Goal: Task Accomplishment & Management: Complete application form

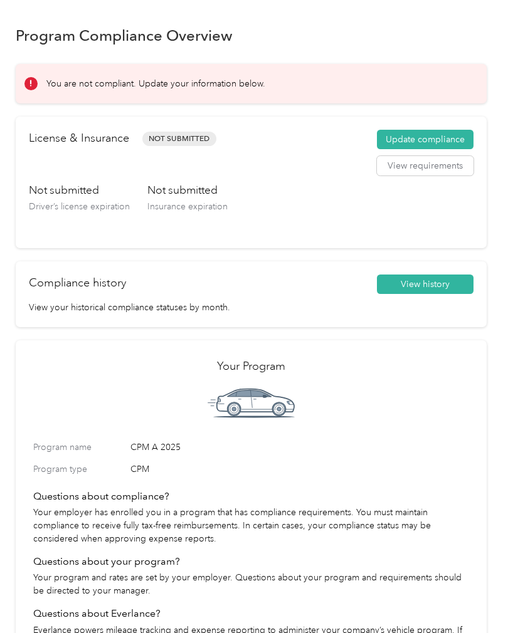
click at [429, 167] on button "View requirements" at bounding box center [425, 166] width 97 height 20
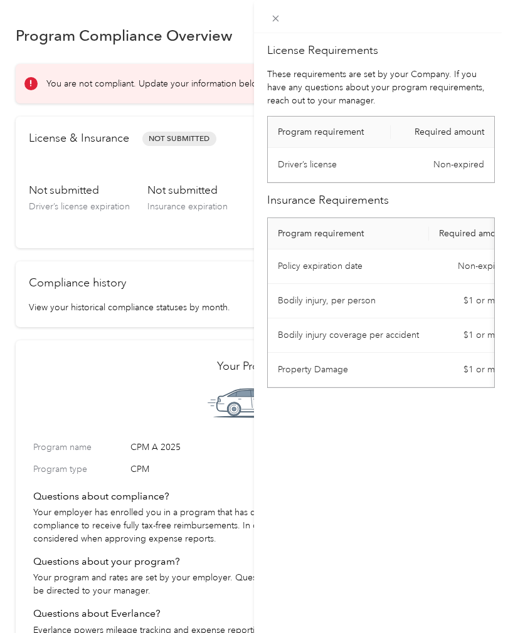
click at [436, 542] on div "License Requirements These requirements are set by your Company. If you have an…" at bounding box center [381, 349] width 254 height 633
click at [283, 21] on span at bounding box center [276, 18] width 18 height 18
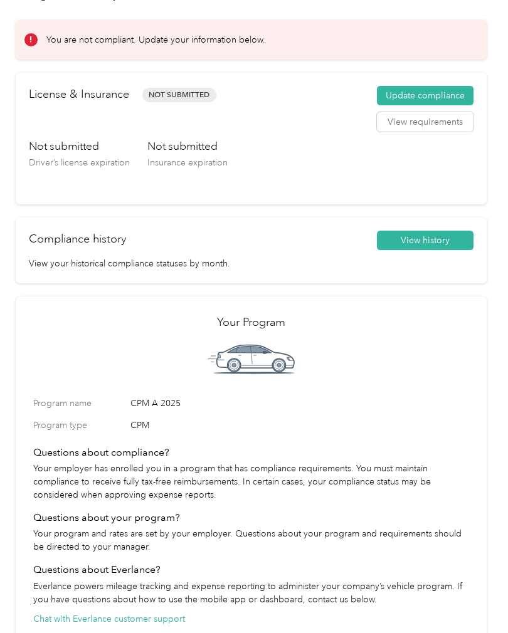
scroll to position [24, 0]
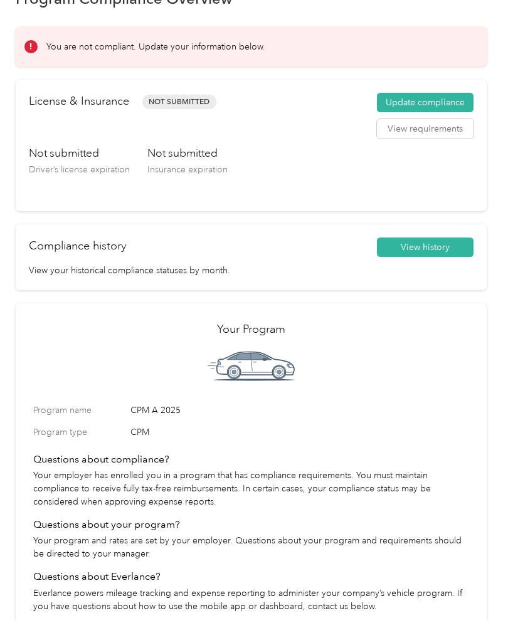
click at [427, 108] on button "Update compliance" at bounding box center [425, 115] width 97 height 20
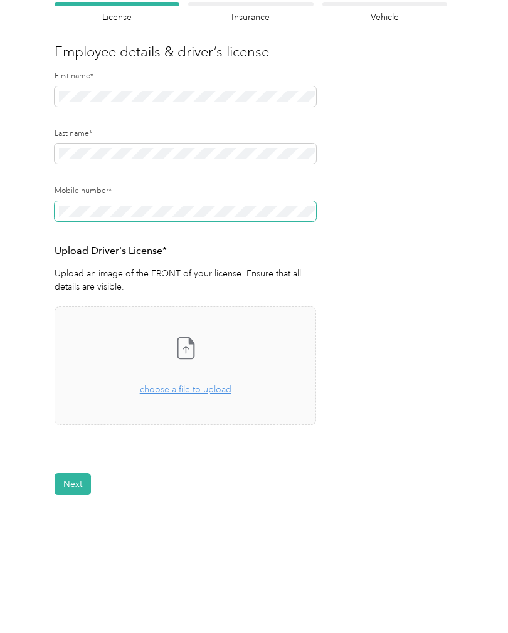
scroll to position [94, 0]
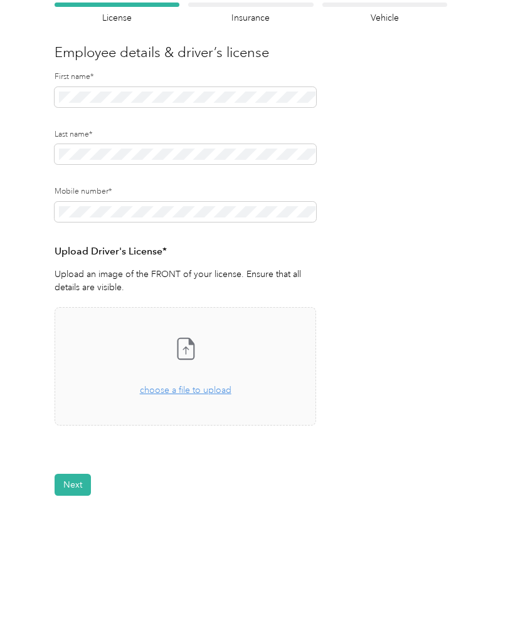
click at [201, 385] on span "choose a file to upload" at bounding box center [186, 390] width 92 height 11
click at [293, 458] on button "View" at bounding box center [282, 462] width 19 height 9
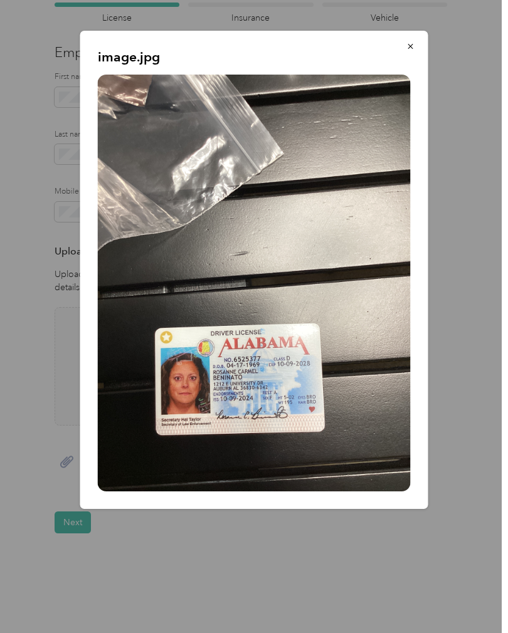
click at [407, 43] on icon "button" at bounding box center [410, 46] width 9 height 9
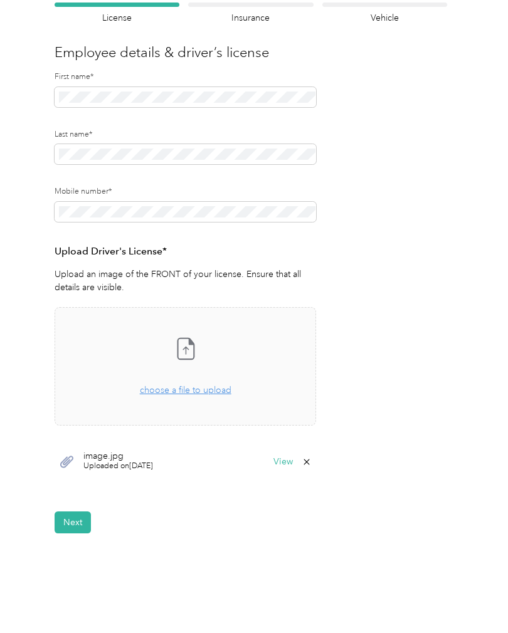
click at [66, 513] on button "Next" at bounding box center [73, 523] width 36 height 22
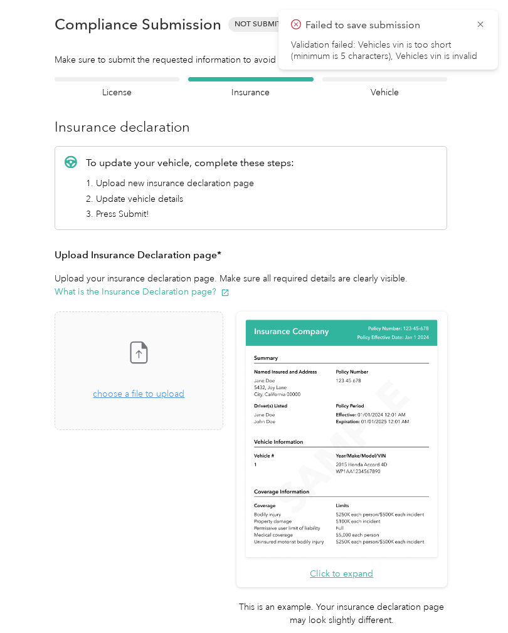
scroll to position [1, 0]
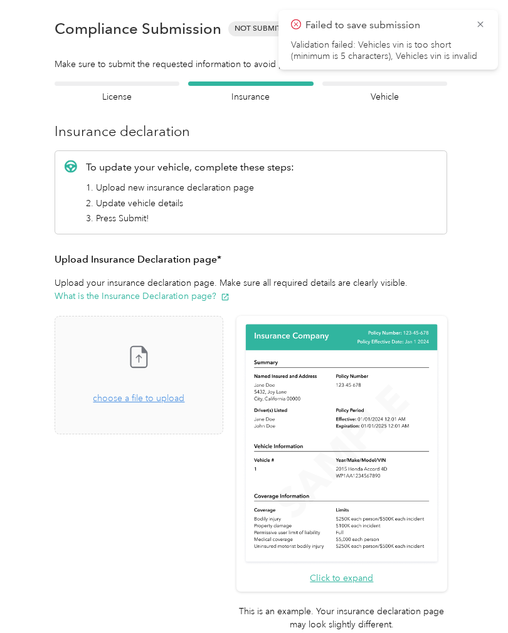
click at [502, 16] on div "Back Home Compliance overview Compliance submission Compliance Submission Not S…" at bounding box center [251, 392] width 502 height 815
click at [481, 24] on icon at bounding box center [480, 24] width 10 height 11
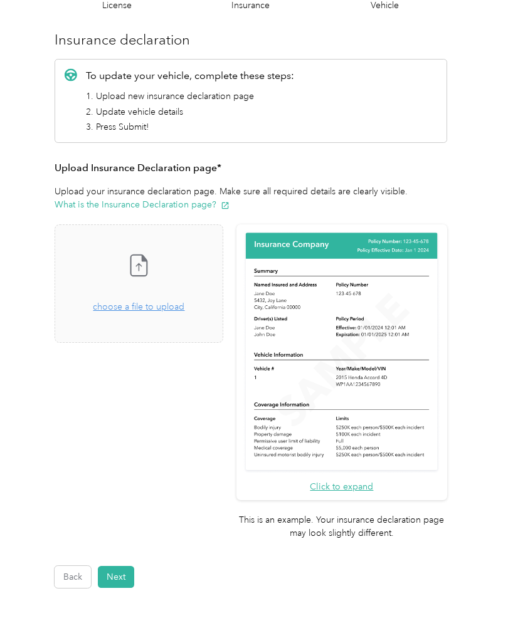
scroll to position [107, 0]
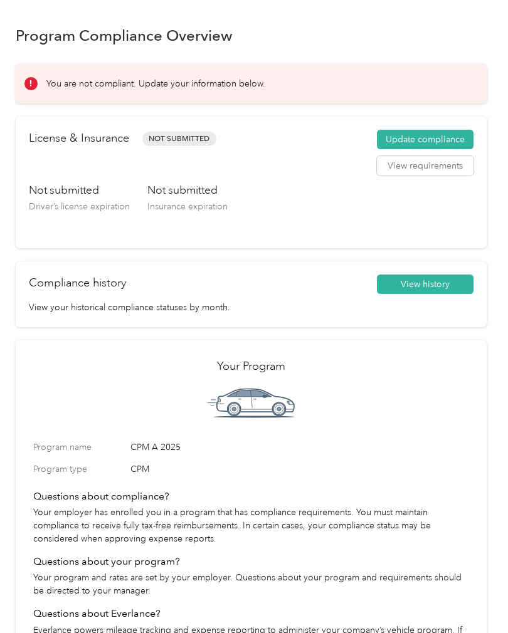
click at [421, 132] on button "Update compliance" at bounding box center [425, 140] width 97 height 20
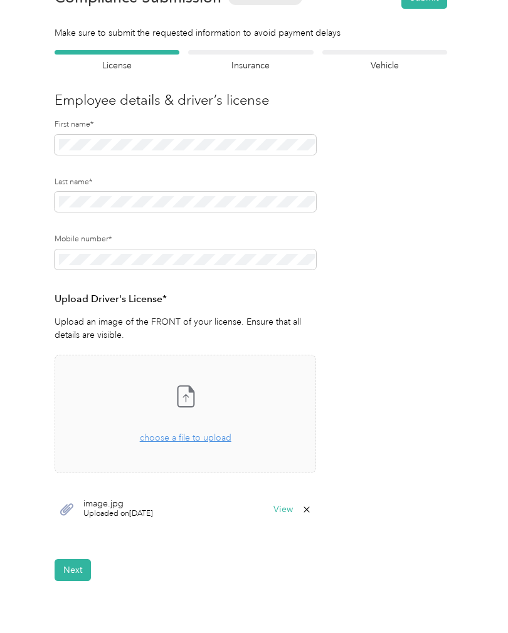
scroll to position [49, 0]
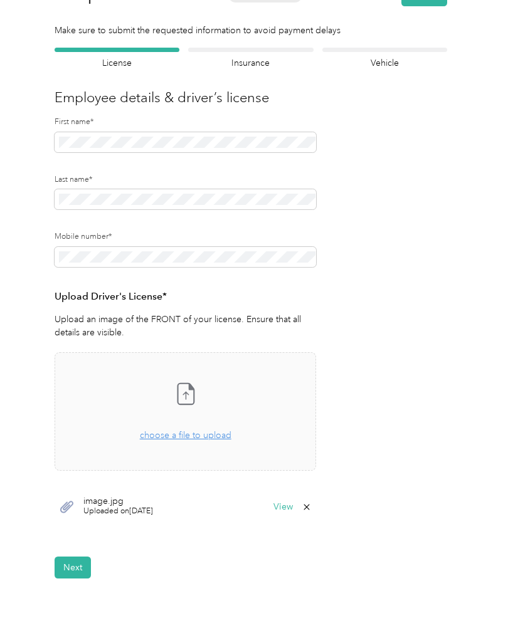
click at [216, 247] on span at bounding box center [185, 257] width 261 height 20
click at [425, 278] on form "Employee details & driver’s license License Insurance declaration Insurance Veh…" at bounding box center [251, 313] width 392 height 531
click at [189, 438] on span "choose a file to upload" at bounding box center [186, 435] width 92 height 11
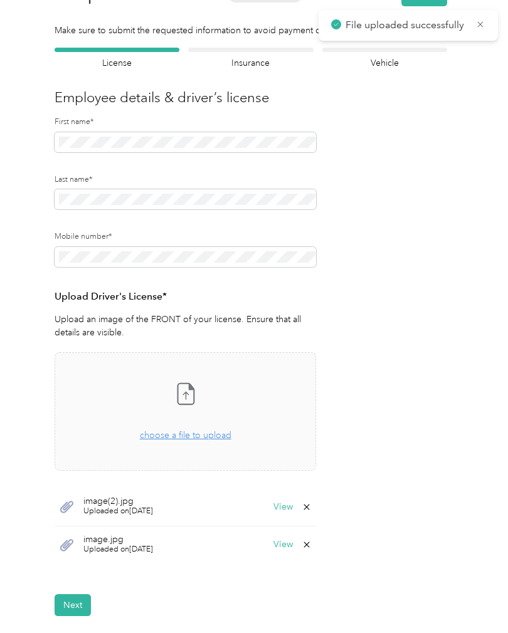
click at [64, 598] on button "Next" at bounding box center [73, 605] width 36 height 22
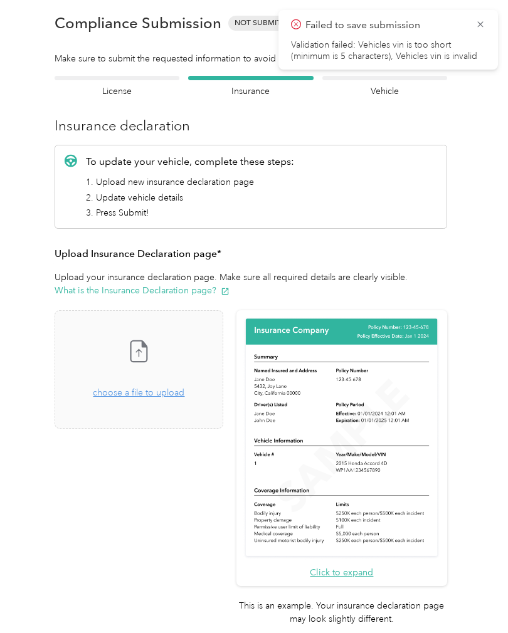
scroll to position [15, 0]
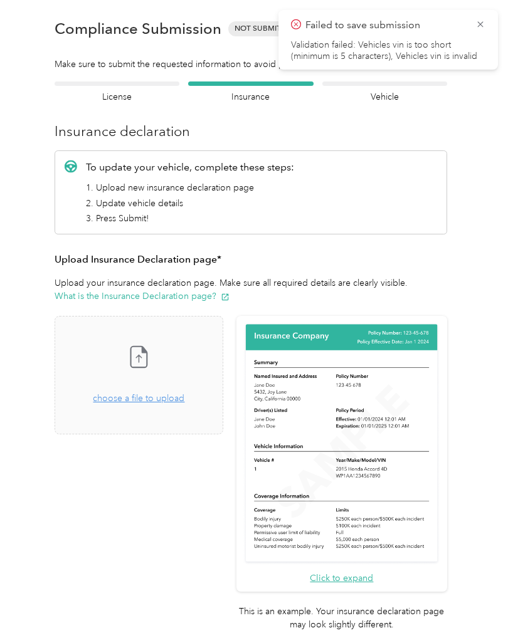
click at [172, 403] on div "Drag and drop your file here, or choose a file to upload" at bounding box center [139, 392] width 92 height 28
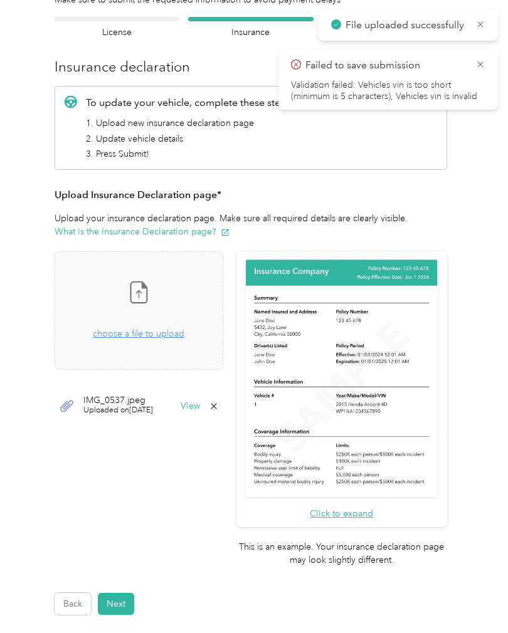
scroll to position [80, 0]
click at [122, 593] on button "Next" at bounding box center [116, 604] width 36 height 22
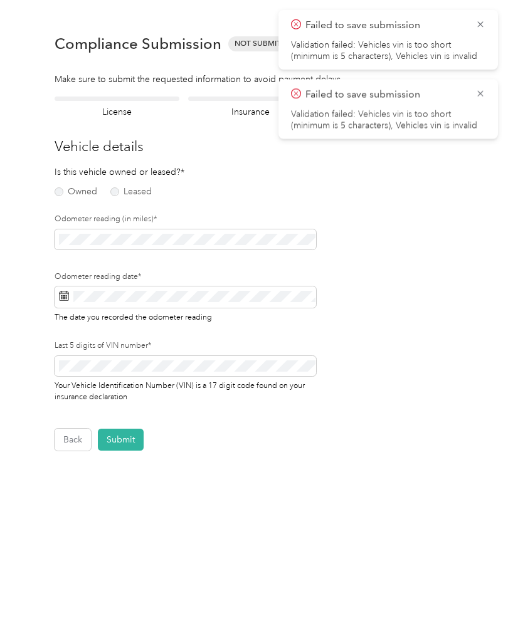
click at [225, 256] on div "Odometer reading (in miles)*" at bounding box center [185, 243] width 261 height 58
click at [68, 192] on label "Owned" at bounding box center [76, 191] width 43 height 9
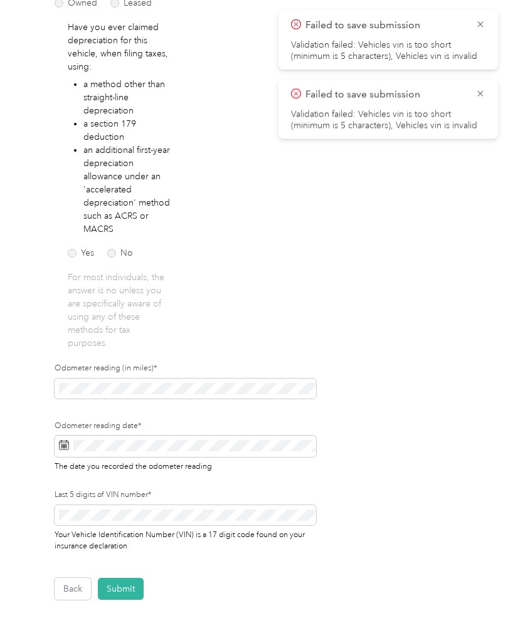
scroll to position [189, 0]
click at [118, 271] on p "For most individuals, the answer is no unless you are specifically aware of usi…" at bounding box center [119, 310] width 103 height 79
click at [117, 255] on label "No" at bounding box center [120, 253] width 26 height 9
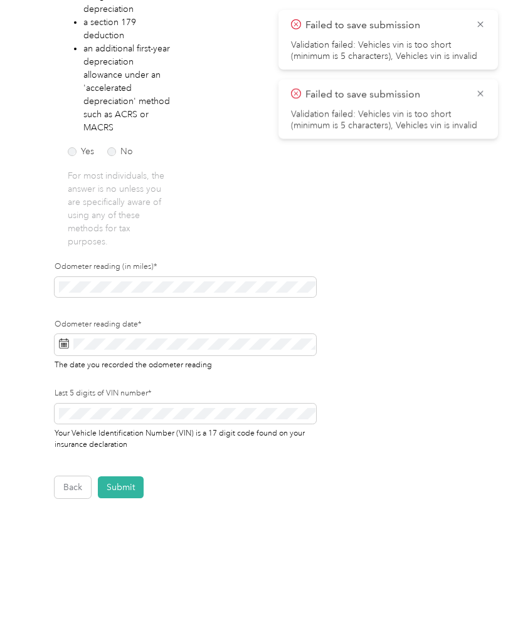
scroll to position [291, 0]
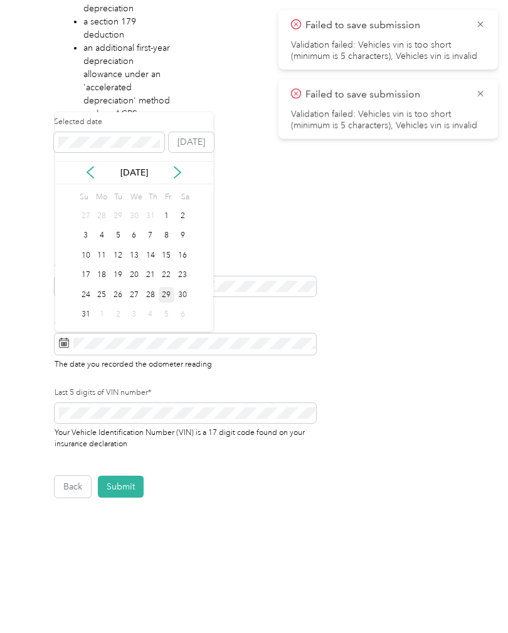
click at [175, 298] on div "30" at bounding box center [182, 295] width 16 height 16
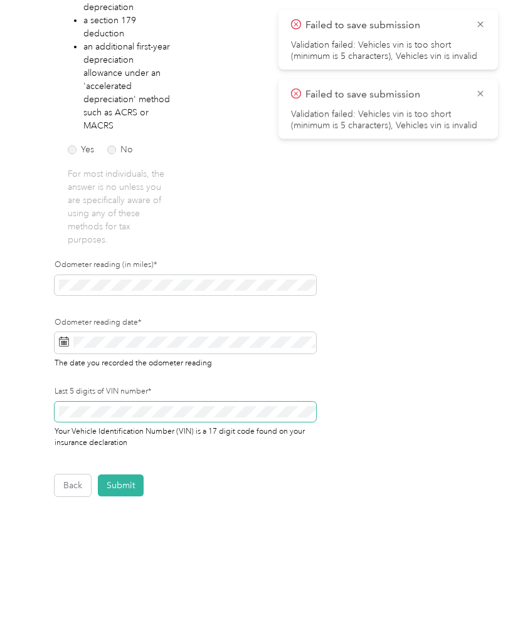
scroll to position [16, 0]
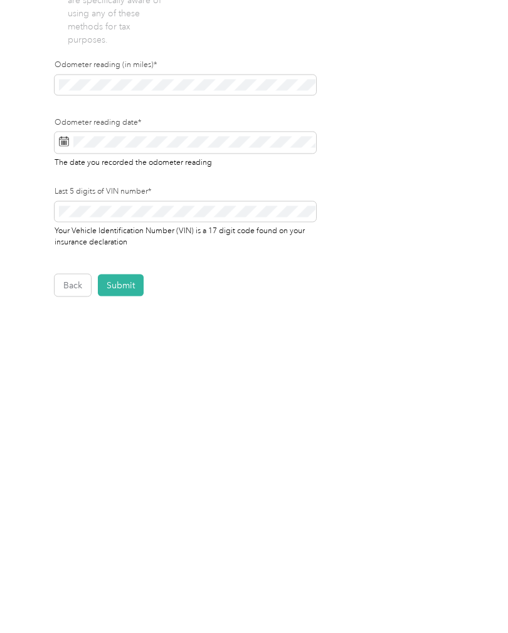
click at [137, 475] on button "Submit" at bounding box center [121, 486] width 46 height 22
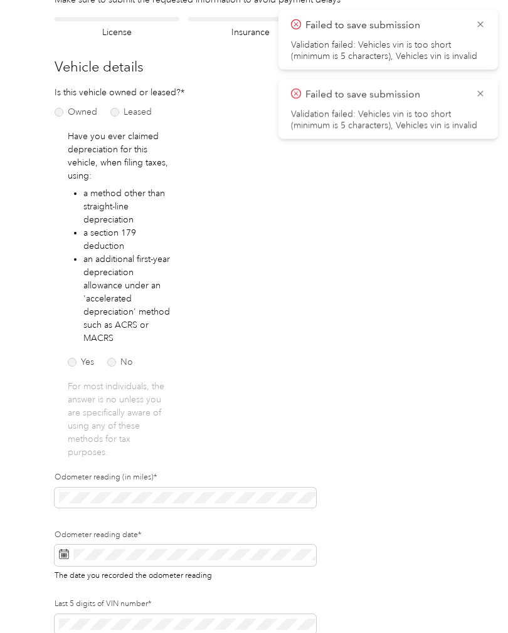
scroll to position [1, 0]
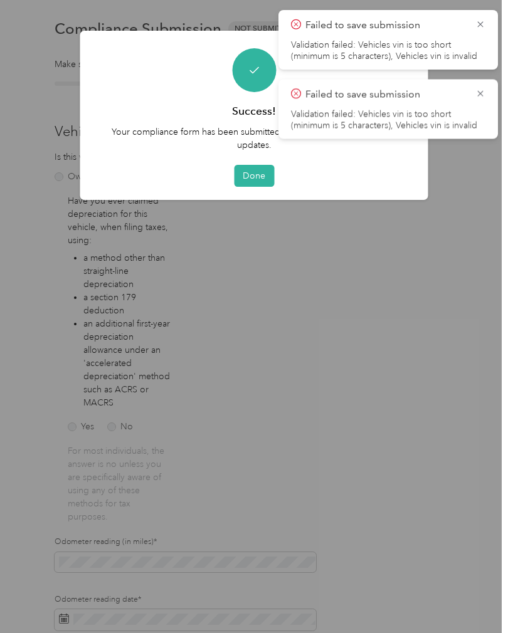
click at [477, 22] on icon at bounding box center [480, 24] width 10 height 11
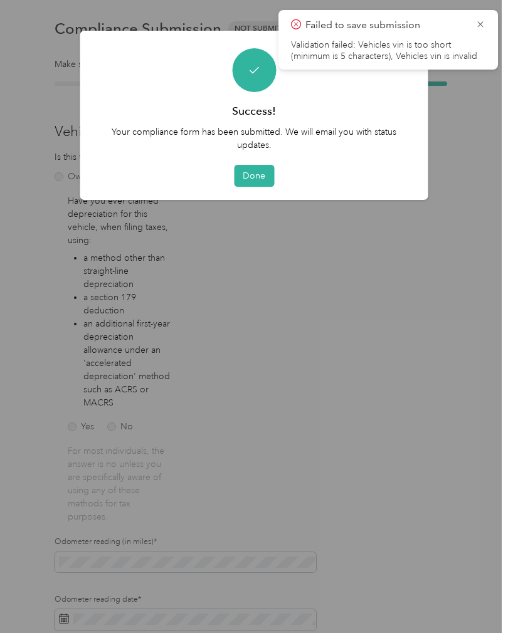
click at [485, 25] on icon at bounding box center [480, 24] width 10 height 11
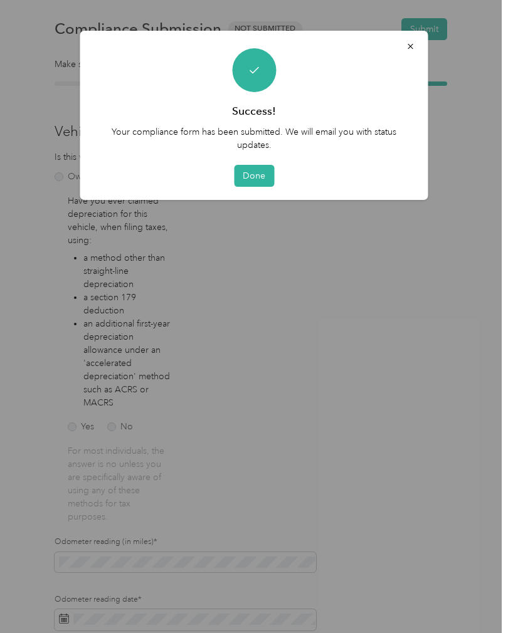
click at [253, 167] on button "Done" at bounding box center [254, 176] width 40 height 22
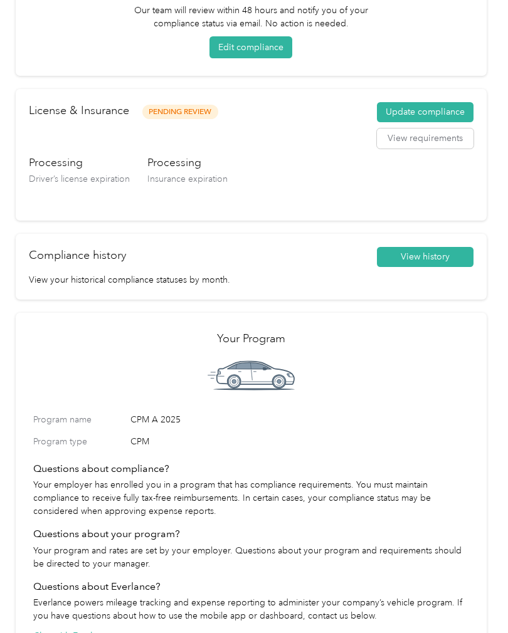
scroll to position [140, 0]
click at [463, 263] on button "View history" at bounding box center [425, 257] width 97 height 20
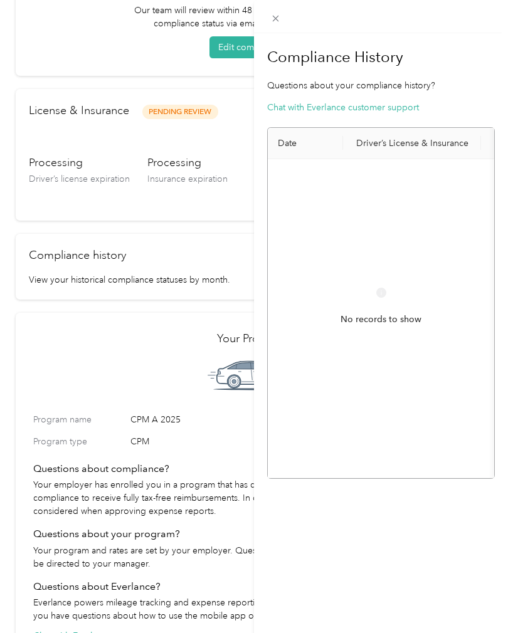
click at [204, 422] on div "Compliance History Questions about your compliance history? Chat with Everlance…" at bounding box center [254, 316] width 508 height 633
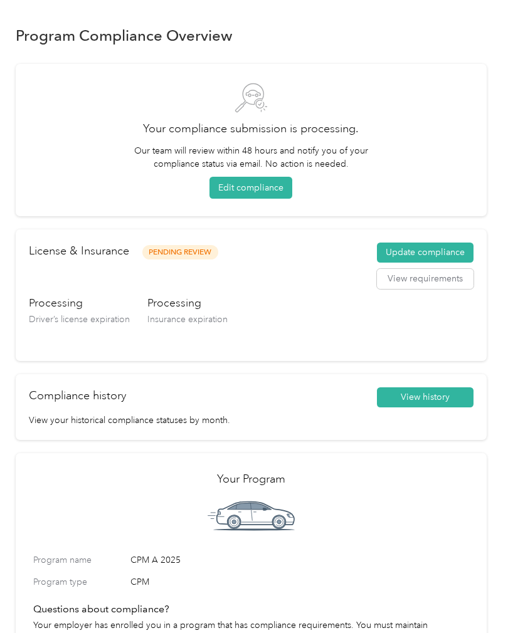
scroll to position [0, 0]
click at [335, 629] on p "Your employer has enrolled you in a program that has compliance requirements. Y…" at bounding box center [251, 638] width 436 height 39
